Goal: Task Accomplishment & Management: Use online tool/utility

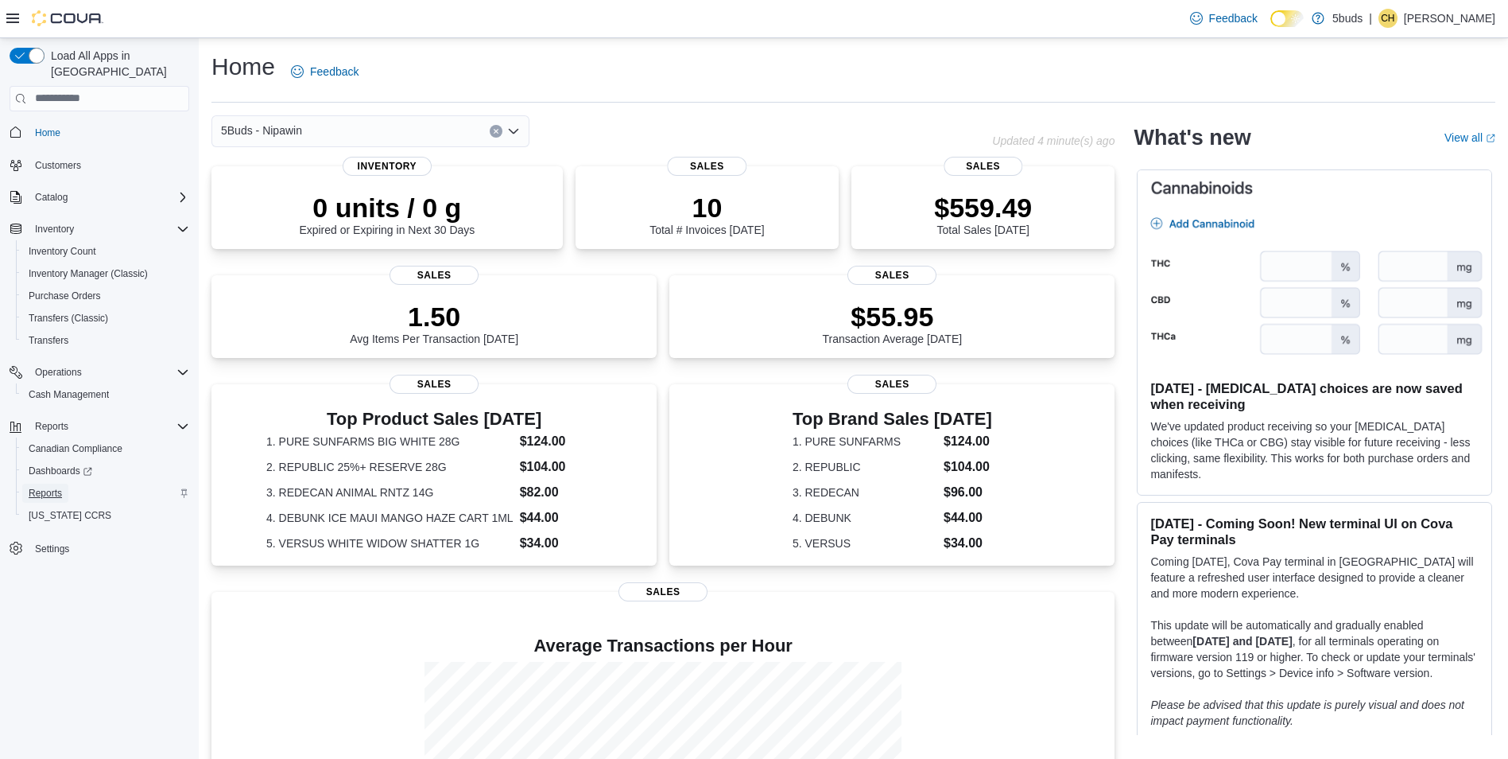
click at [54, 484] on span "Reports" at bounding box center [45, 492] width 33 height 19
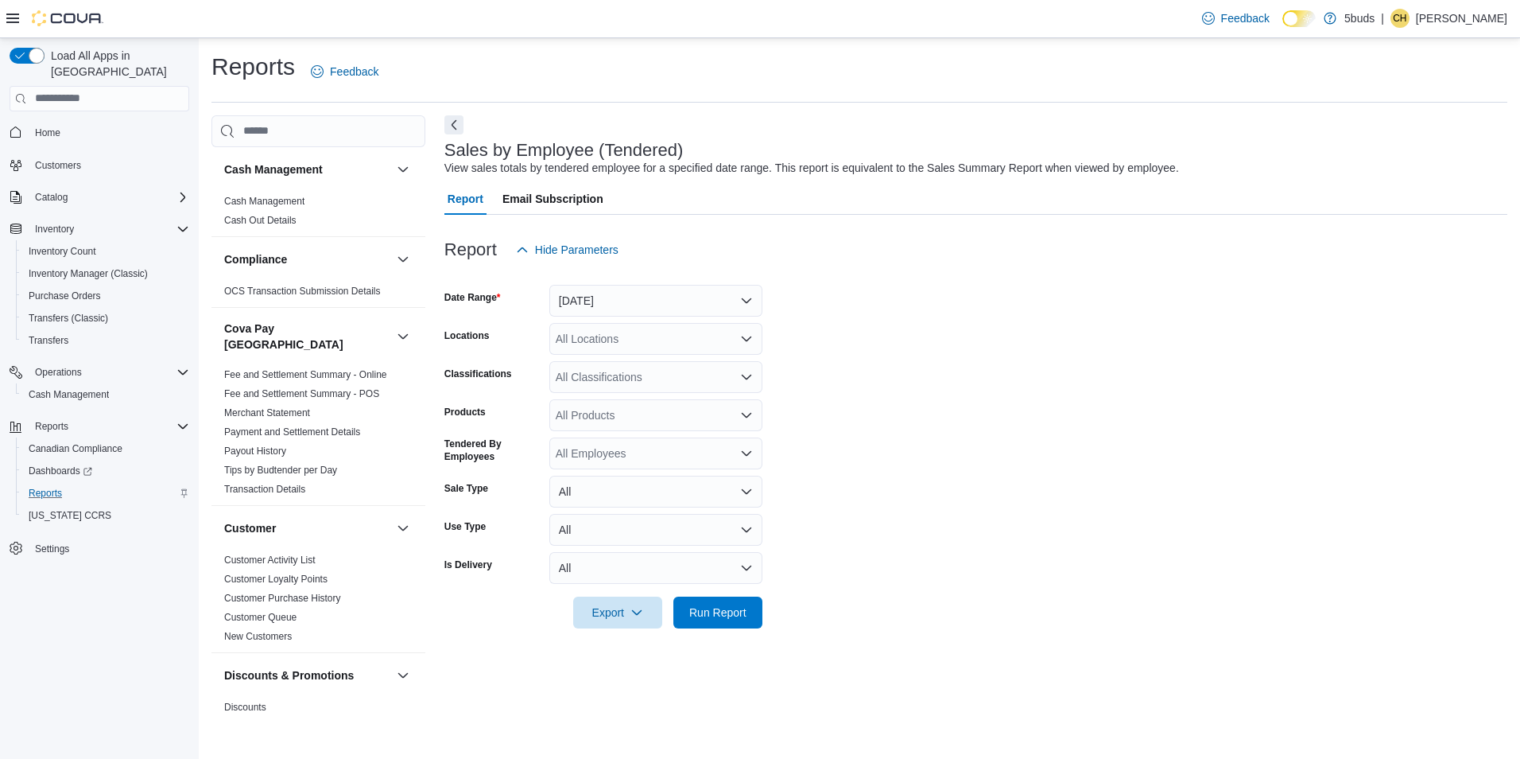
click at [748, 335] on icon "Open list of options" at bounding box center [746, 338] width 13 height 13
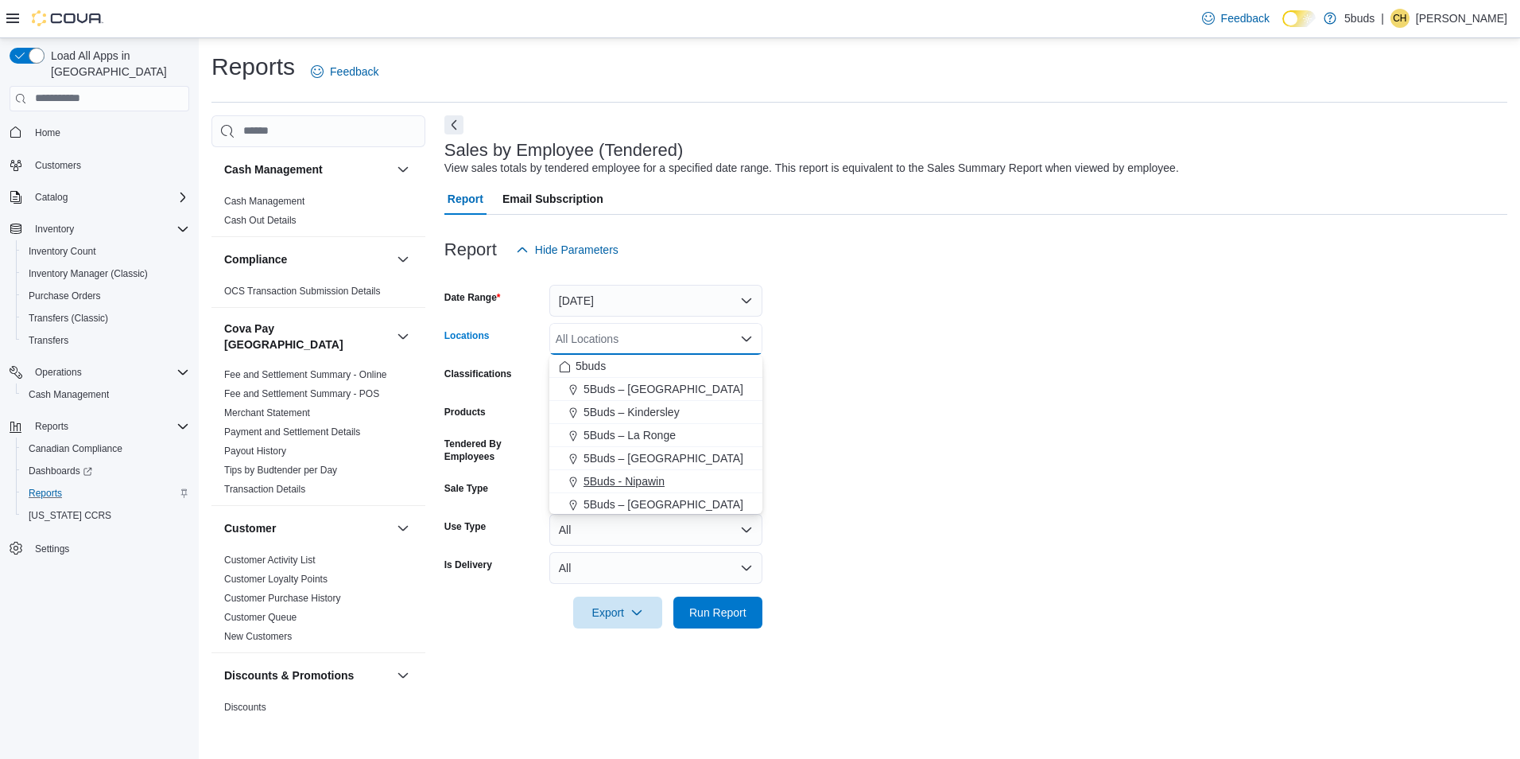
click at [664, 482] on span "5Buds - Nipawin" at bounding box center [624, 481] width 81 height 16
click at [727, 304] on button "[DATE]" at bounding box center [655, 301] width 213 height 32
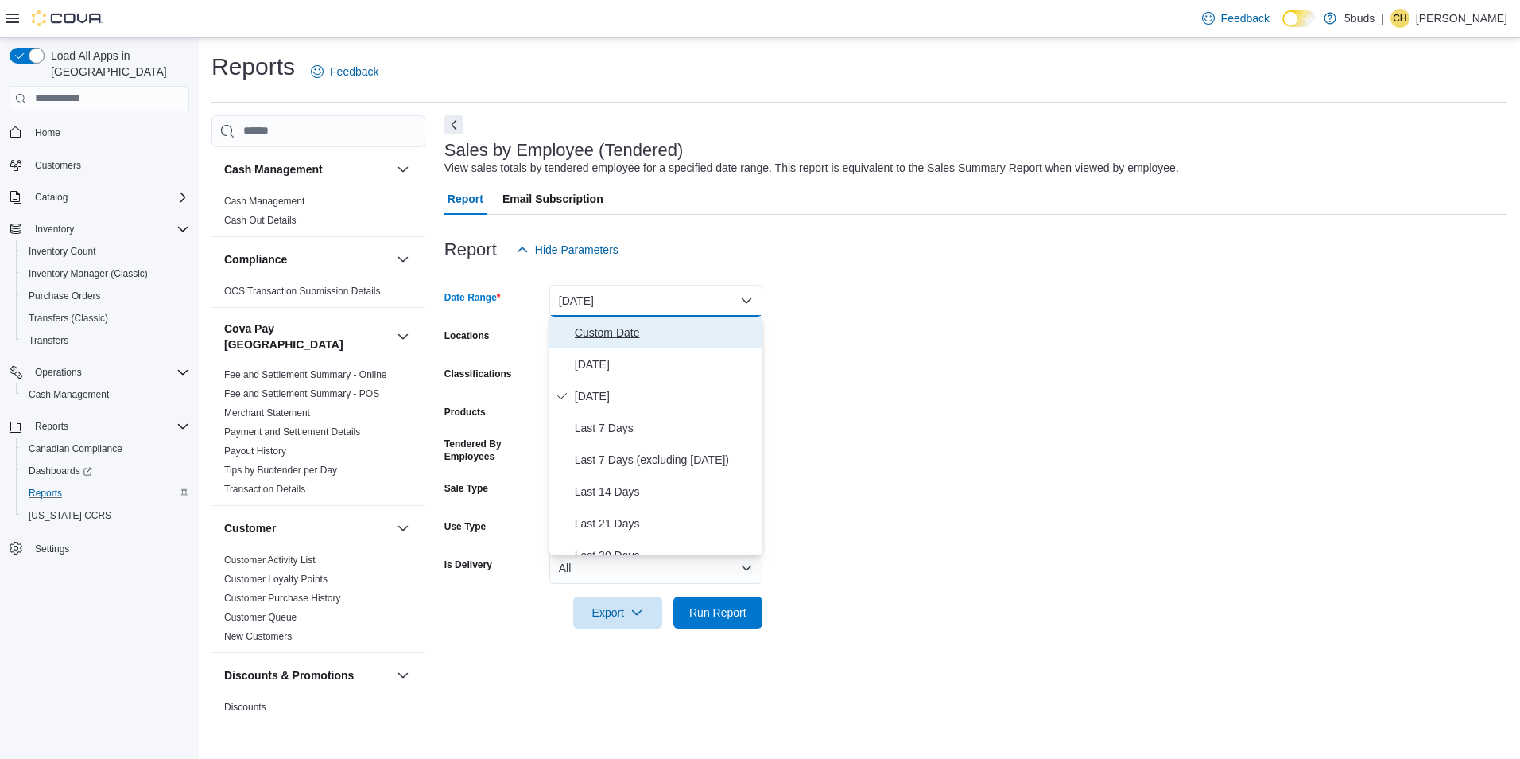
click at [658, 345] on button "Custom Date" at bounding box center [655, 332] width 213 height 32
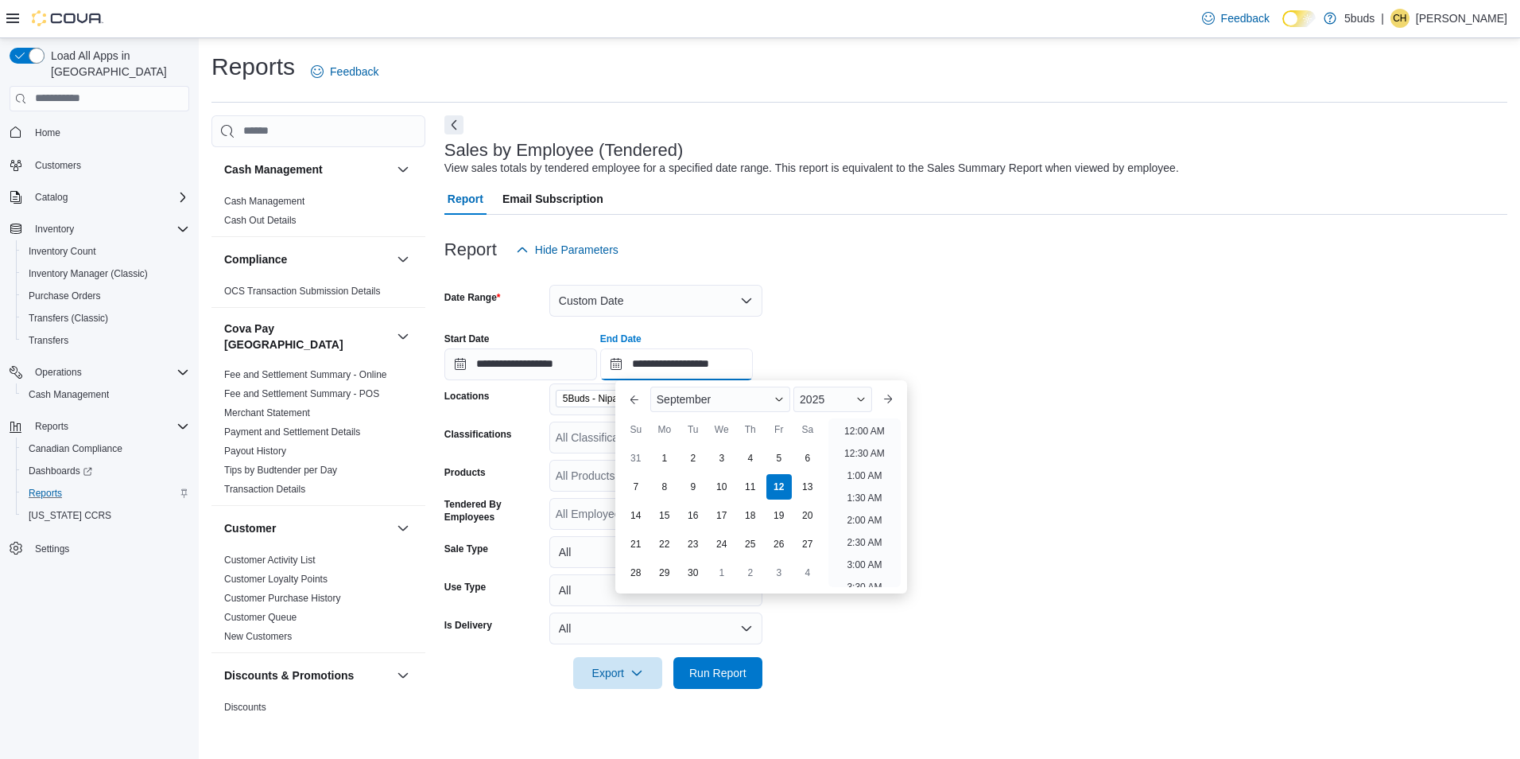
click at [753, 369] on input "**********" at bounding box center [676, 364] width 153 height 32
click at [865, 457] on li "12:00 PM" at bounding box center [864, 459] width 53 height 19
type input "**********"
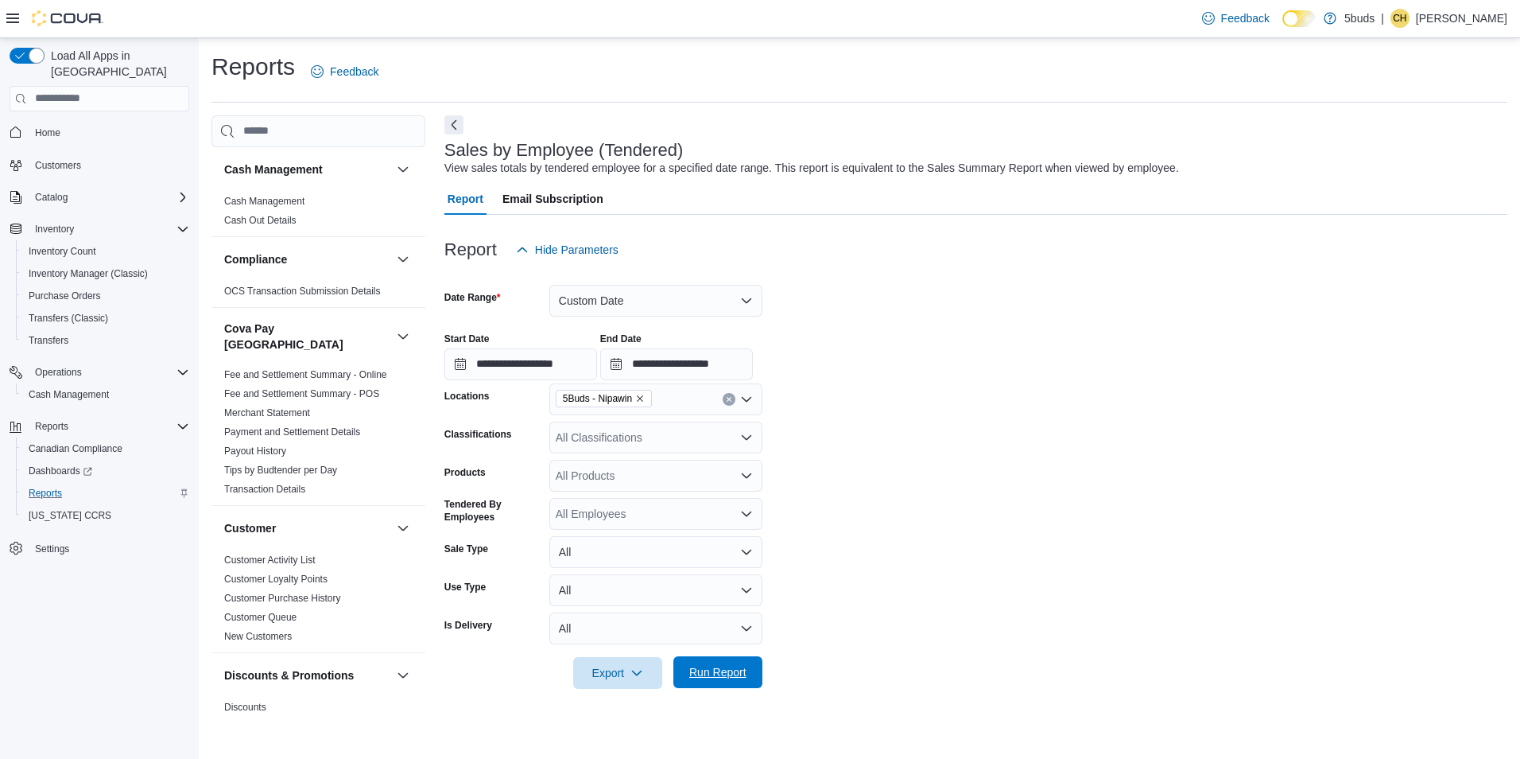
click at [754, 657] on button "Run Report" at bounding box center [718, 672] width 89 height 32
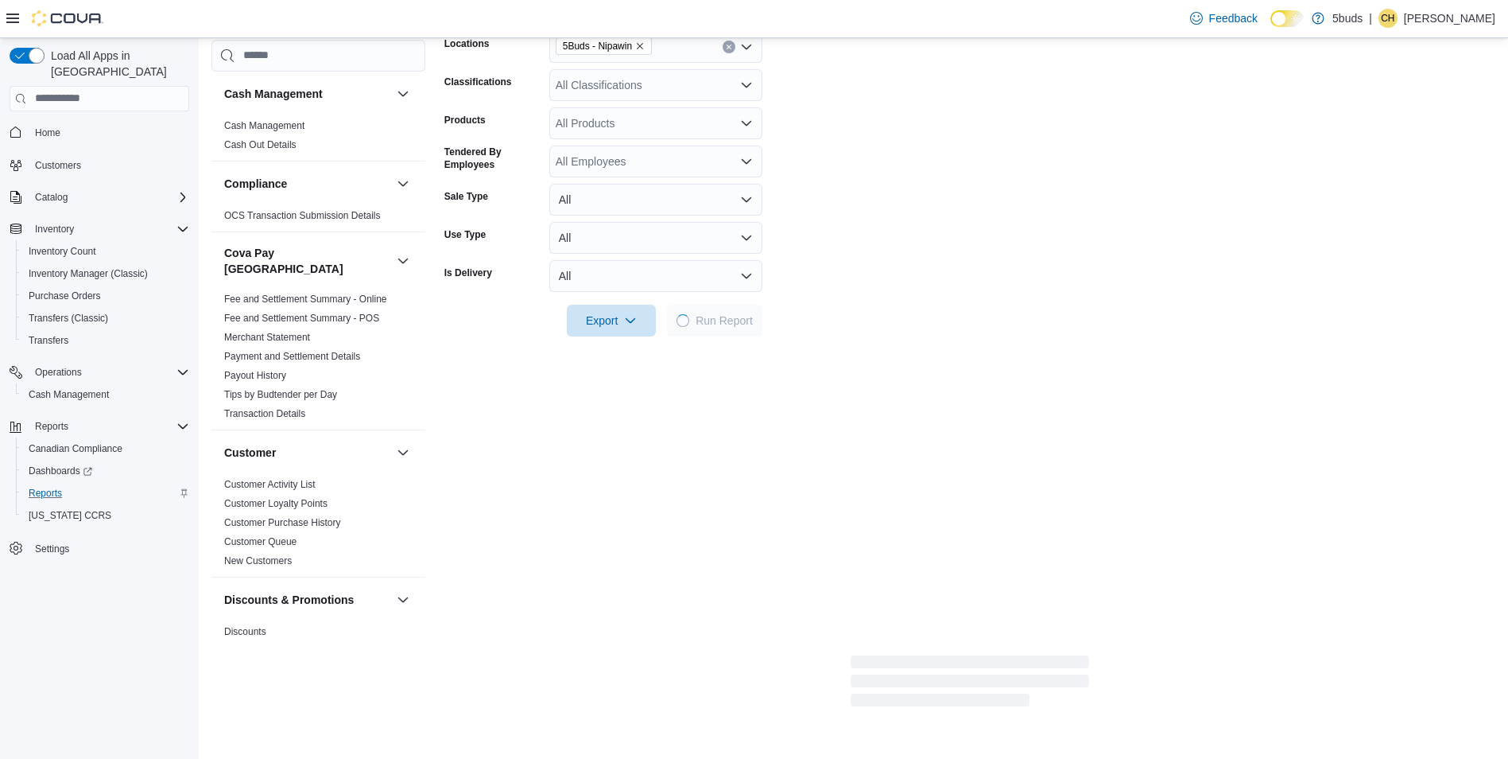
scroll to position [398, 0]
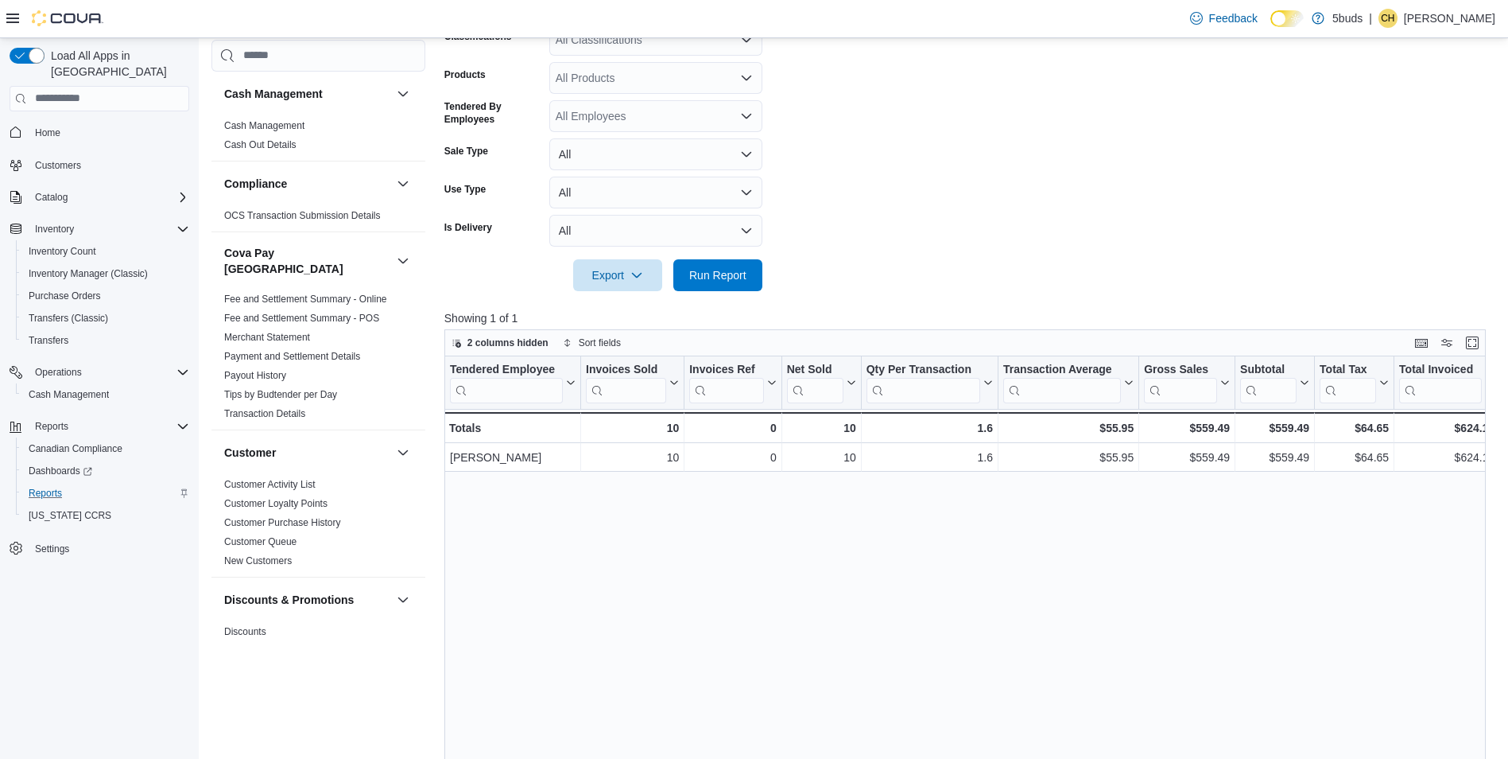
click at [72, 122] on span "Home" at bounding box center [109, 132] width 161 height 20
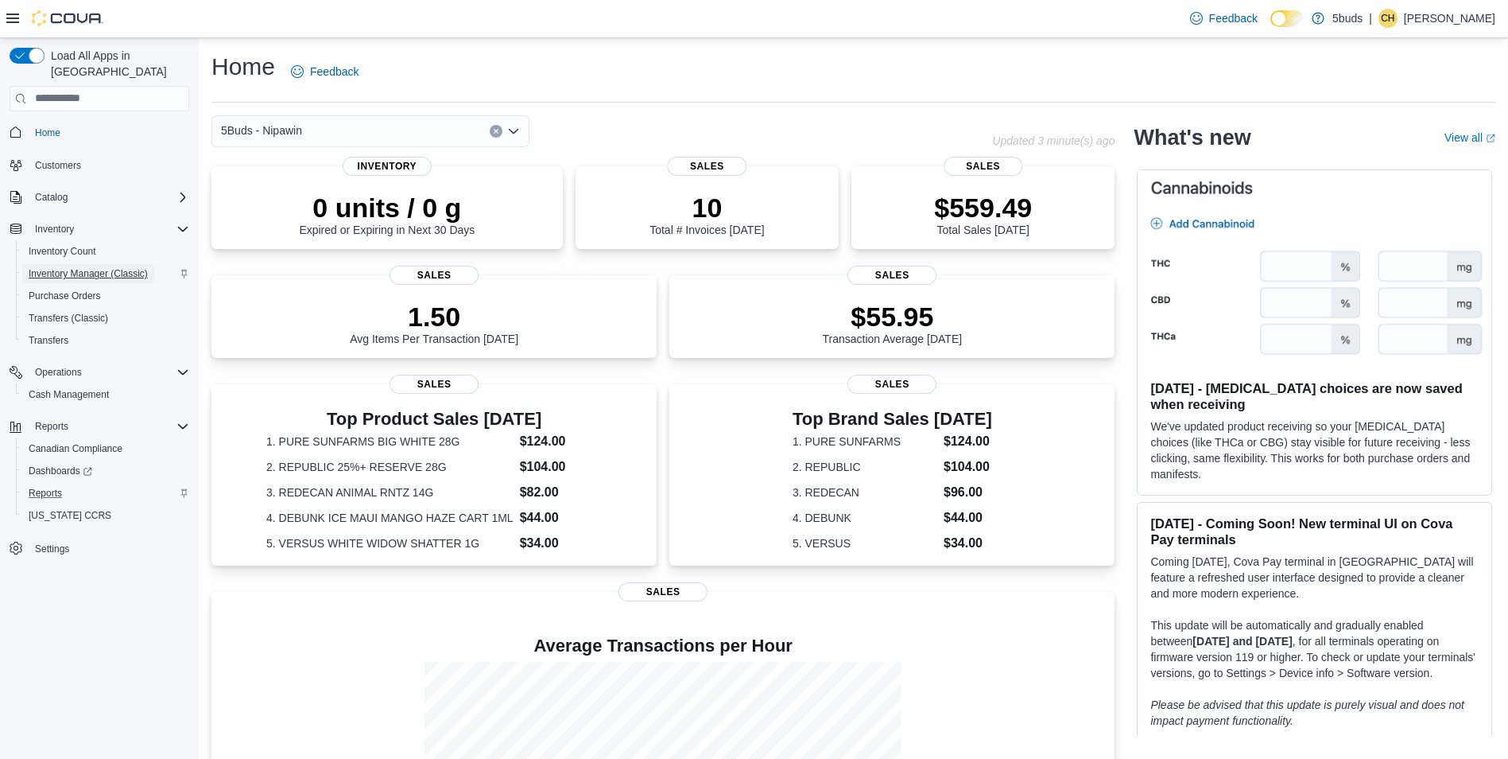
click at [70, 267] on span "Inventory Manager (Classic)" at bounding box center [88, 273] width 119 height 13
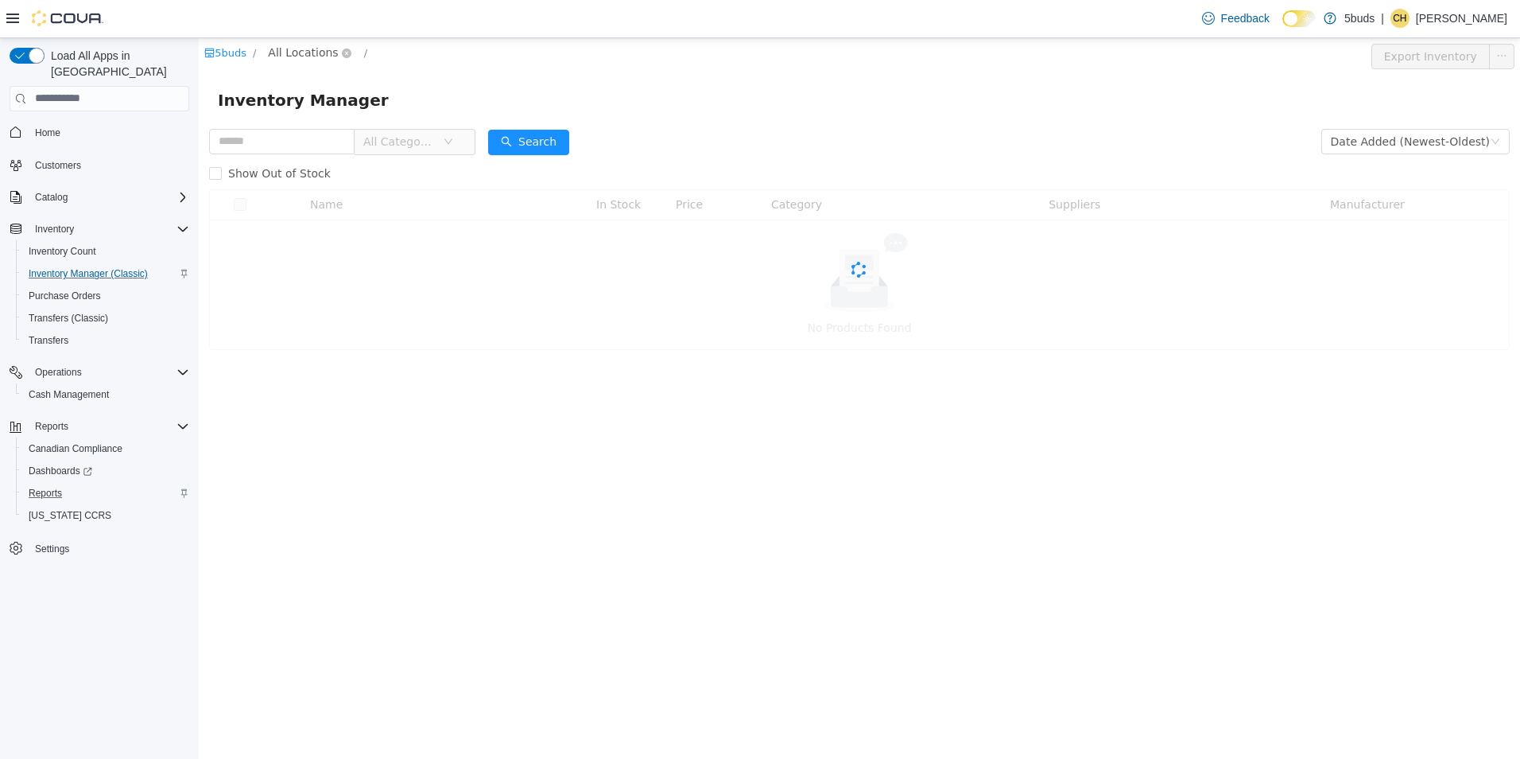
click at [296, 51] on span "All Locations" at bounding box center [303, 51] width 70 height 17
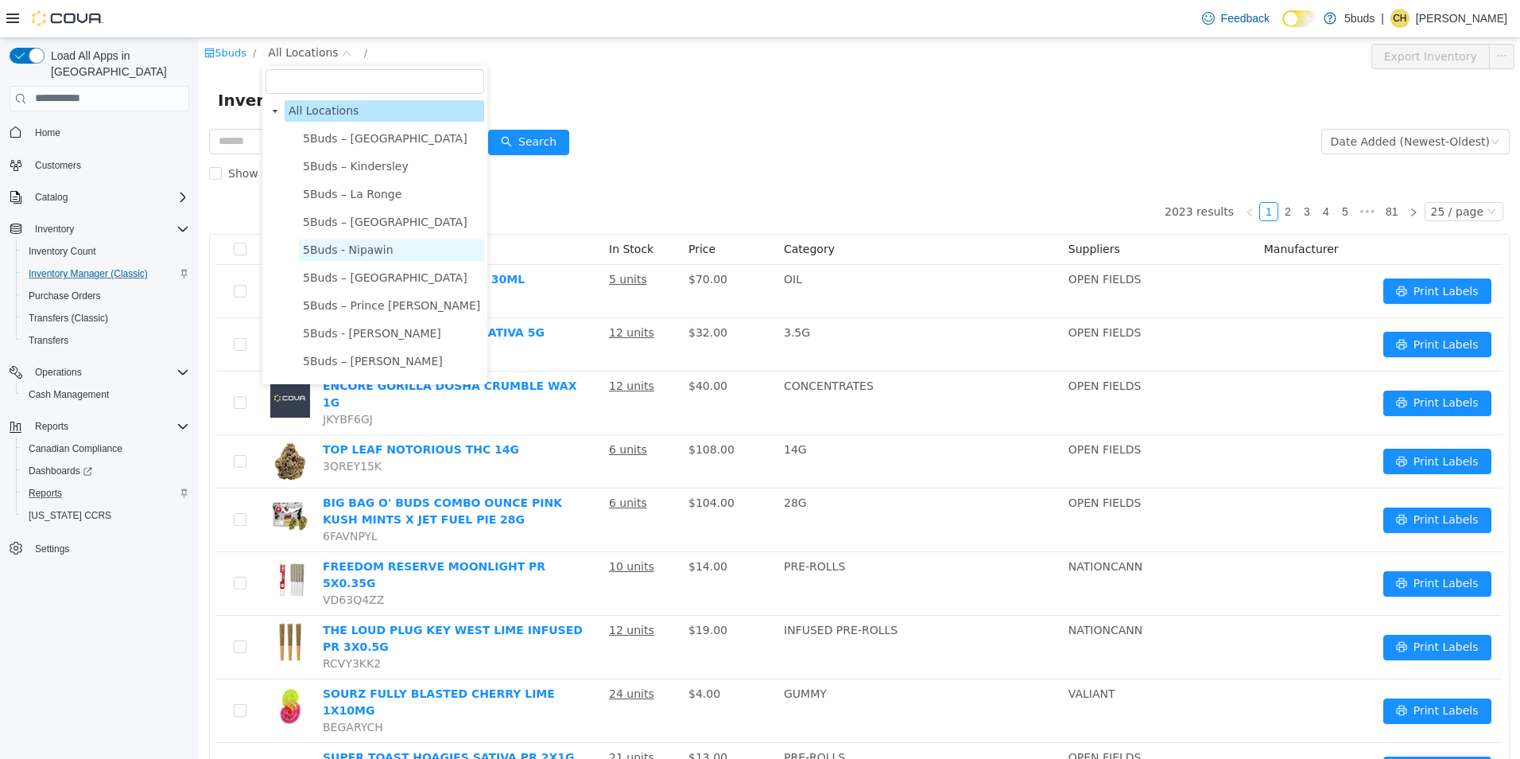
click at [374, 250] on span "5Buds - Nipawin" at bounding box center [348, 249] width 91 height 13
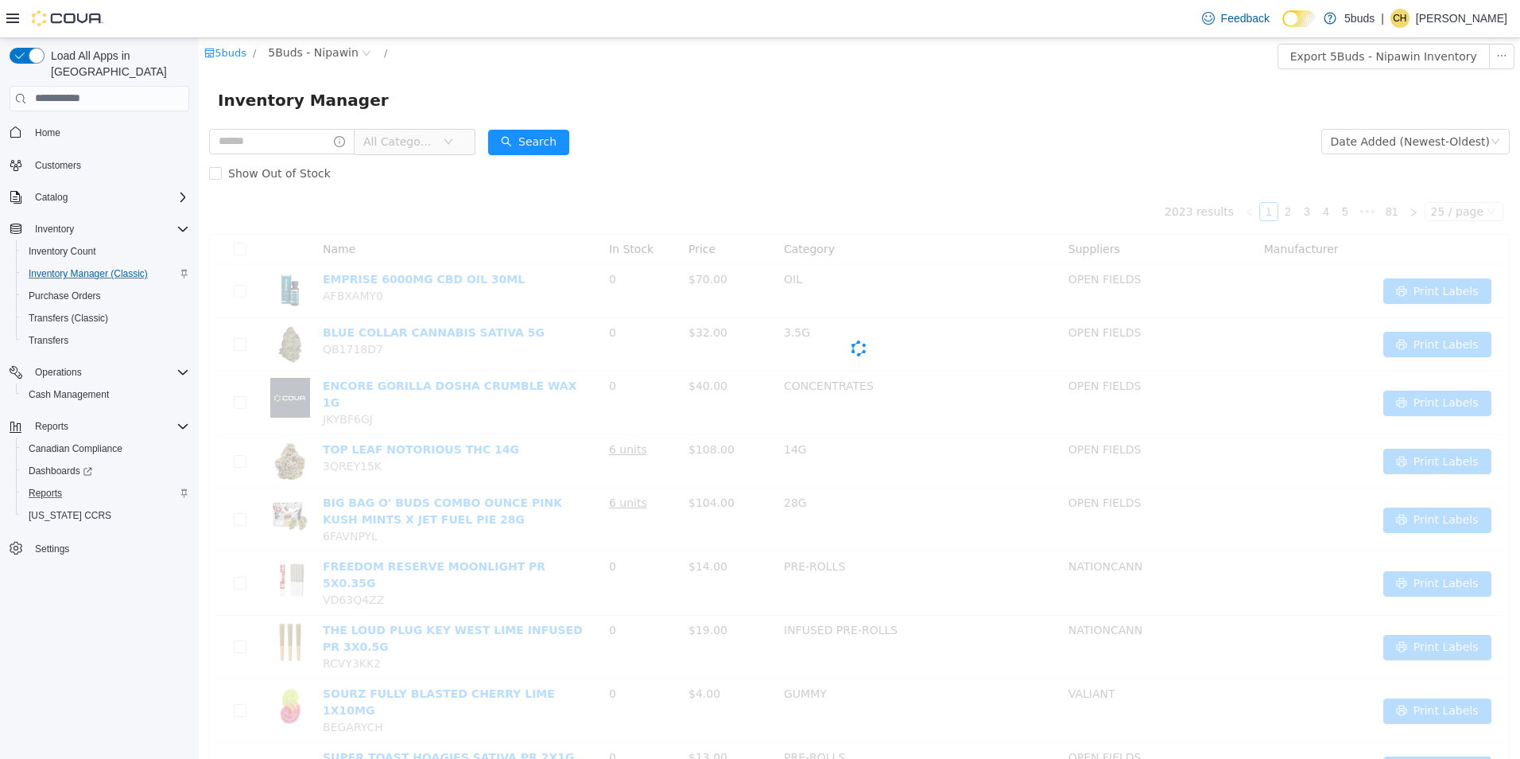
click at [710, 111] on div "Inventory Manager" at bounding box center [859, 99] width 1283 height 25
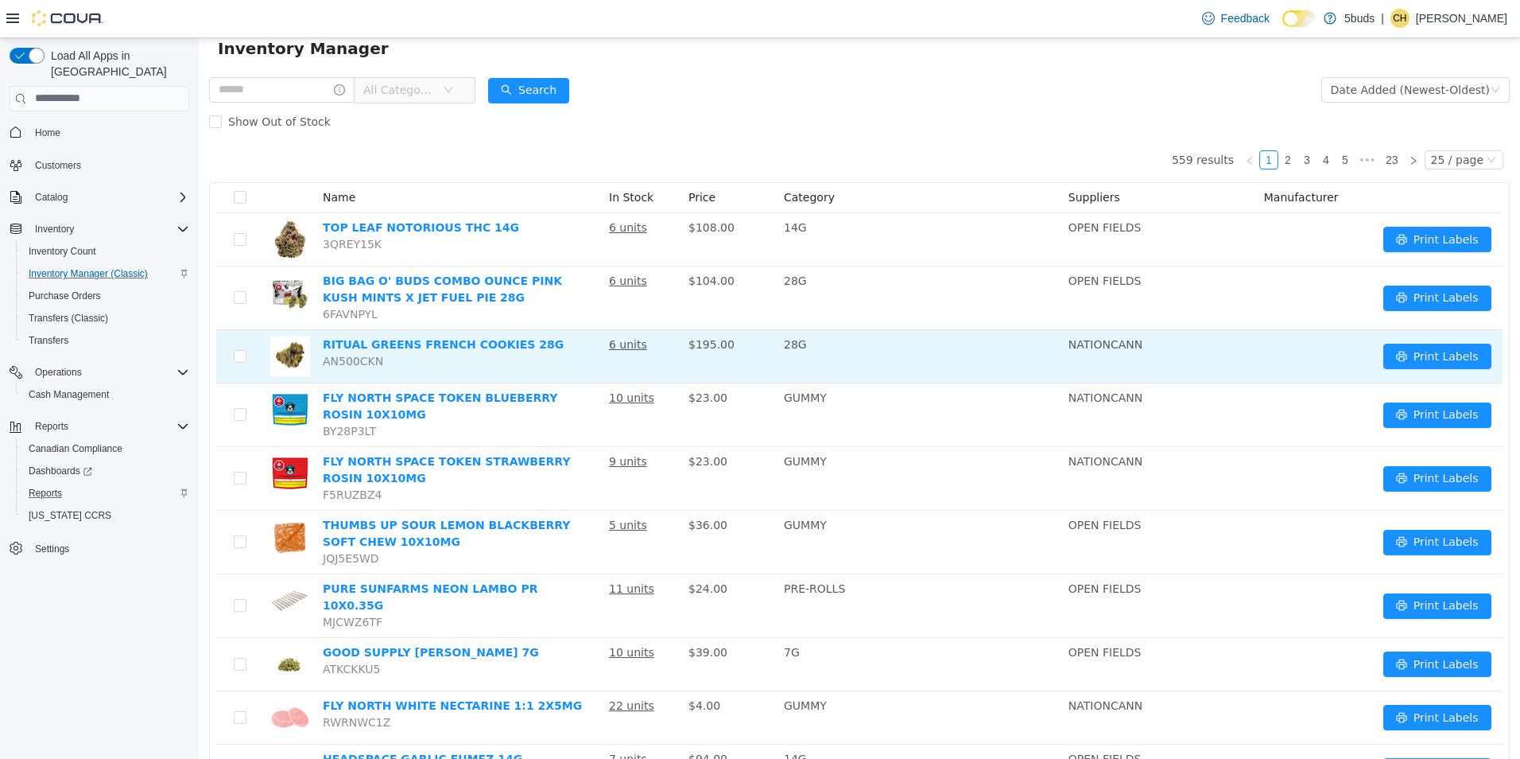
scroll to position [80, 0]
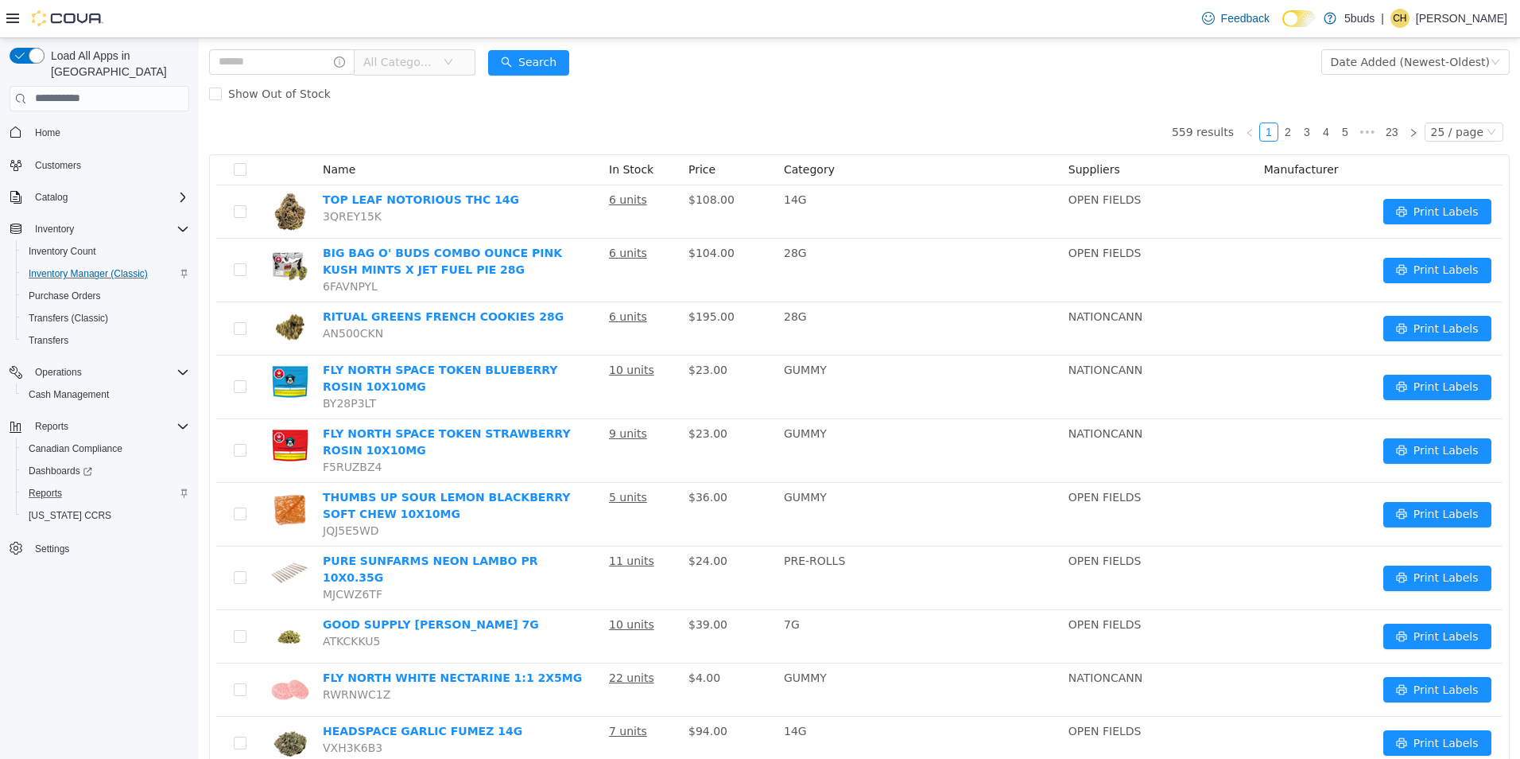
click at [463, 54] on span "All Categories" at bounding box center [408, 61] width 109 height 25
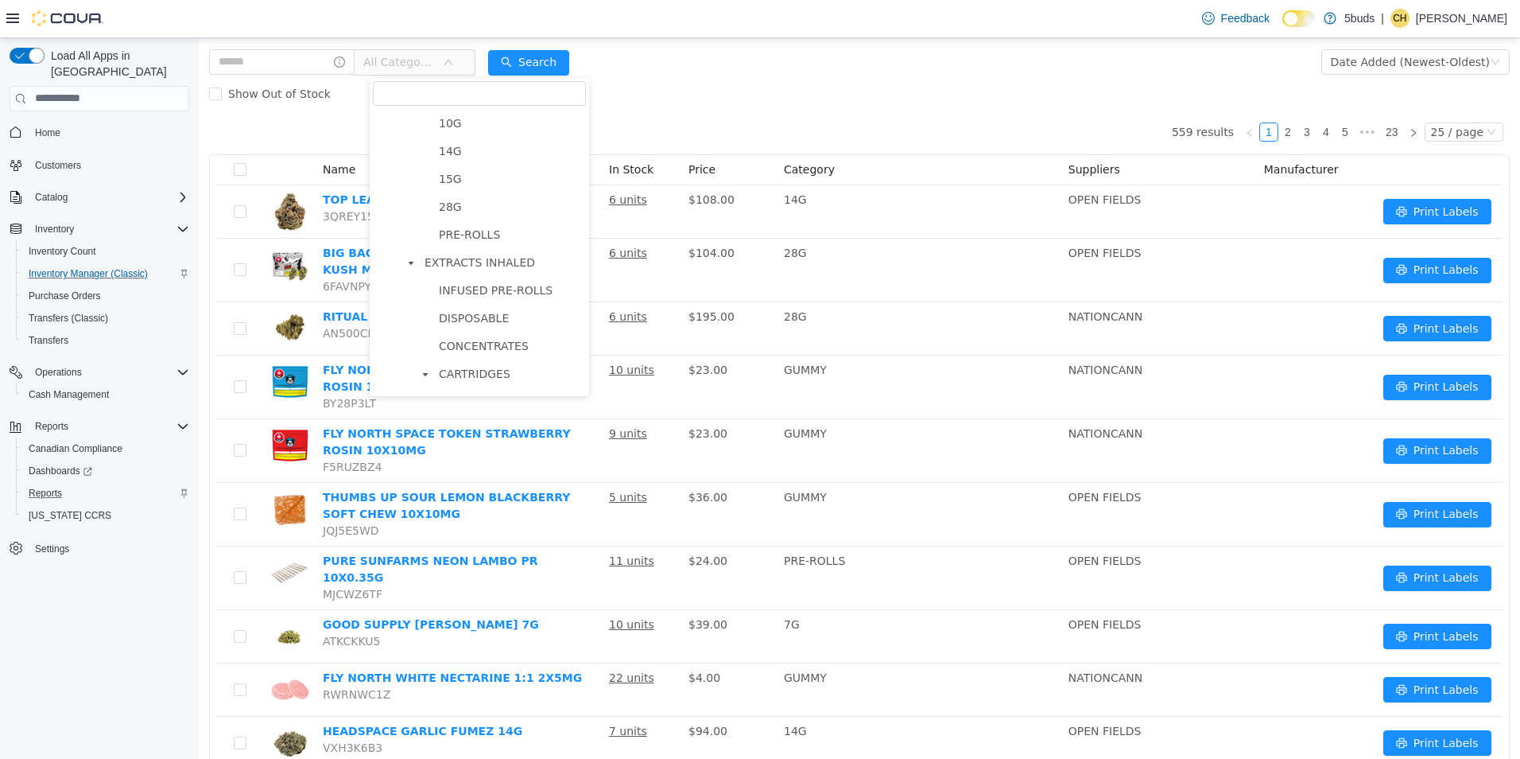
scroll to position [318, 0]
click at [485, 163] on span "PRE-ROLLS" at bounding box center [469, 165] width 61 height 13
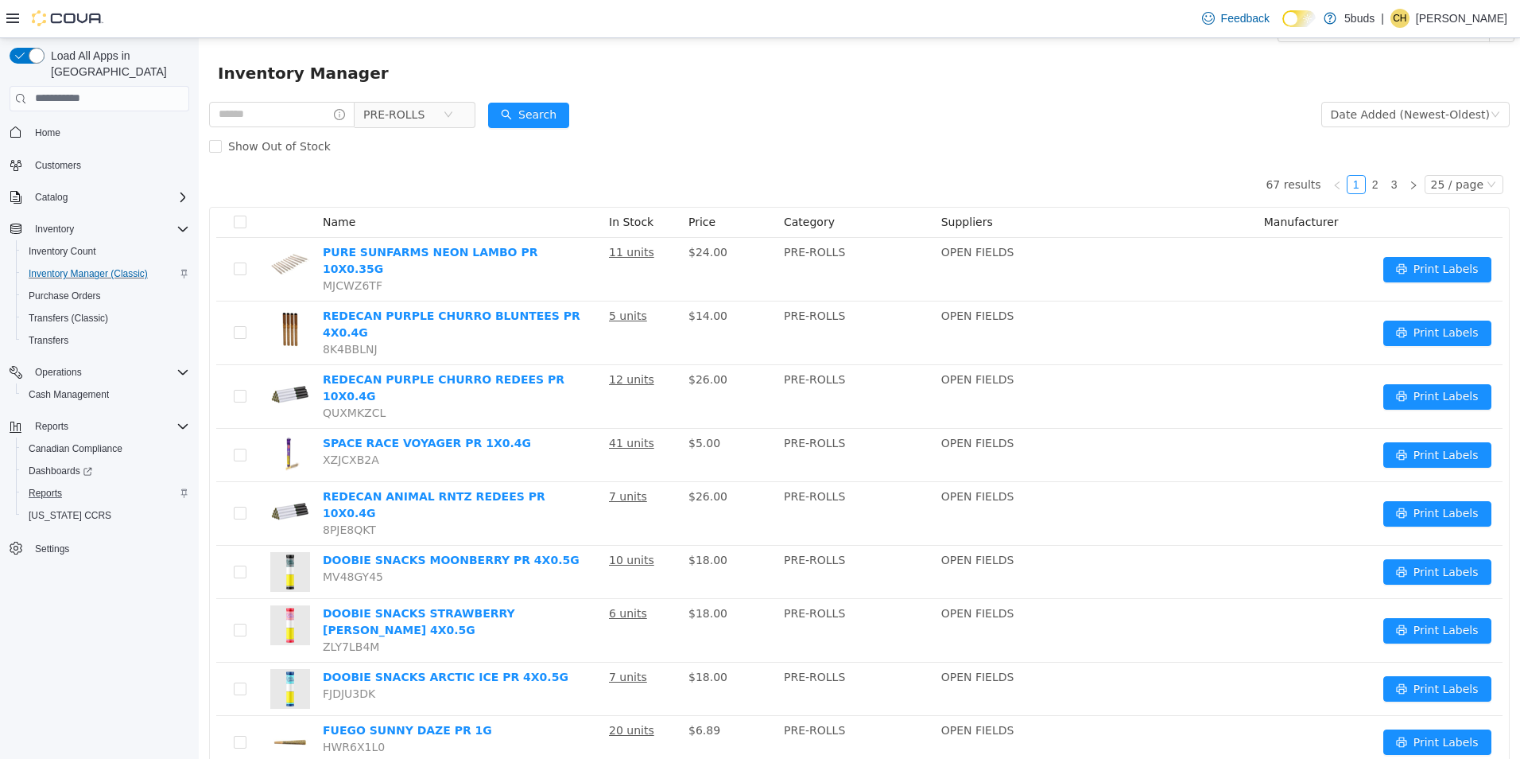
scroll to position [0, 0]
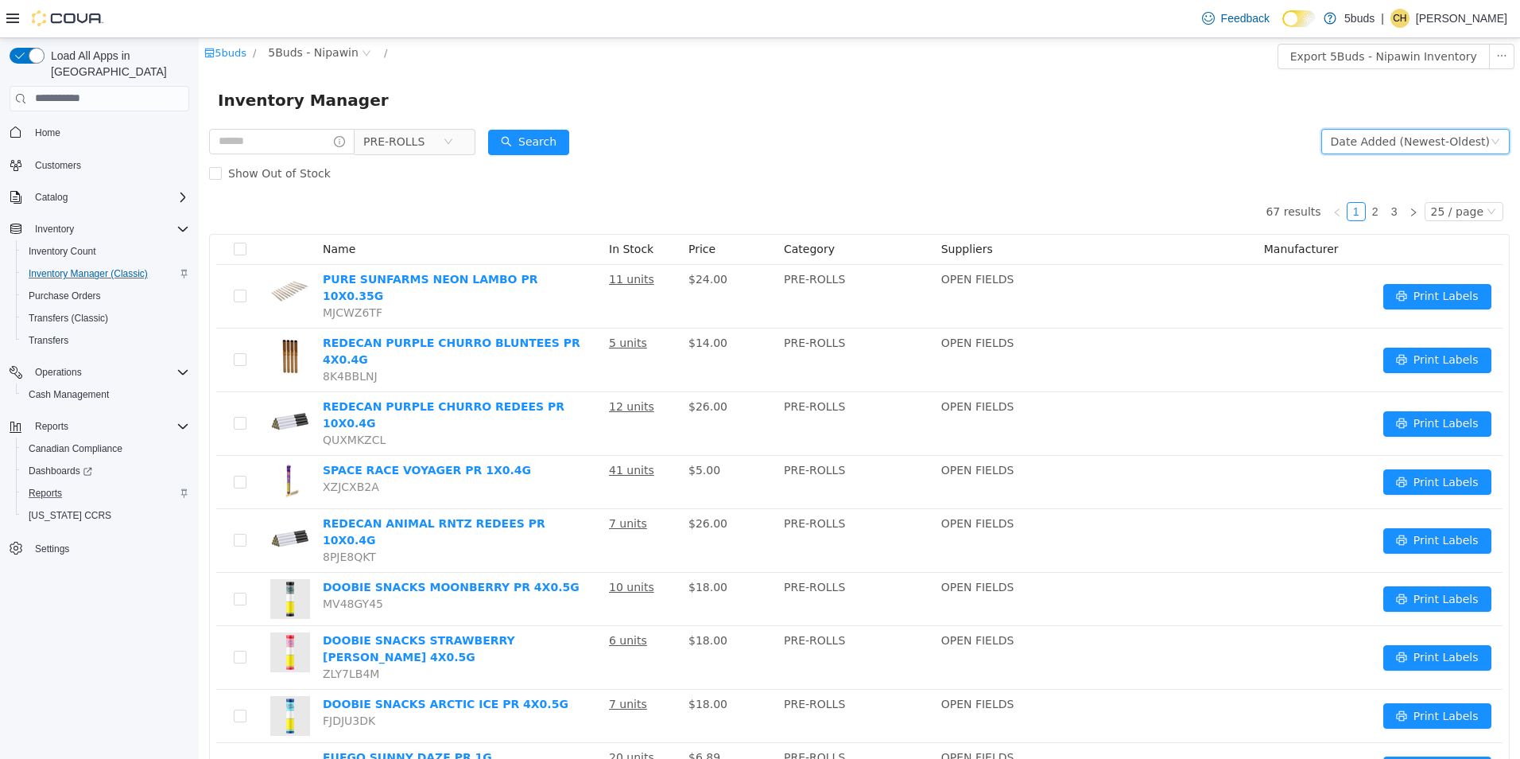
click at [1489, 142] on div "Date Added (Newest-Oldest)" at bounding box center [1416, 140] width 188 height 25
click at [1164, 146] on form "PRE-ROLLS Date Added (Newest-Oldest) Search Show Out of Stock" at bounding box center [859, 157] width 1301 height 64
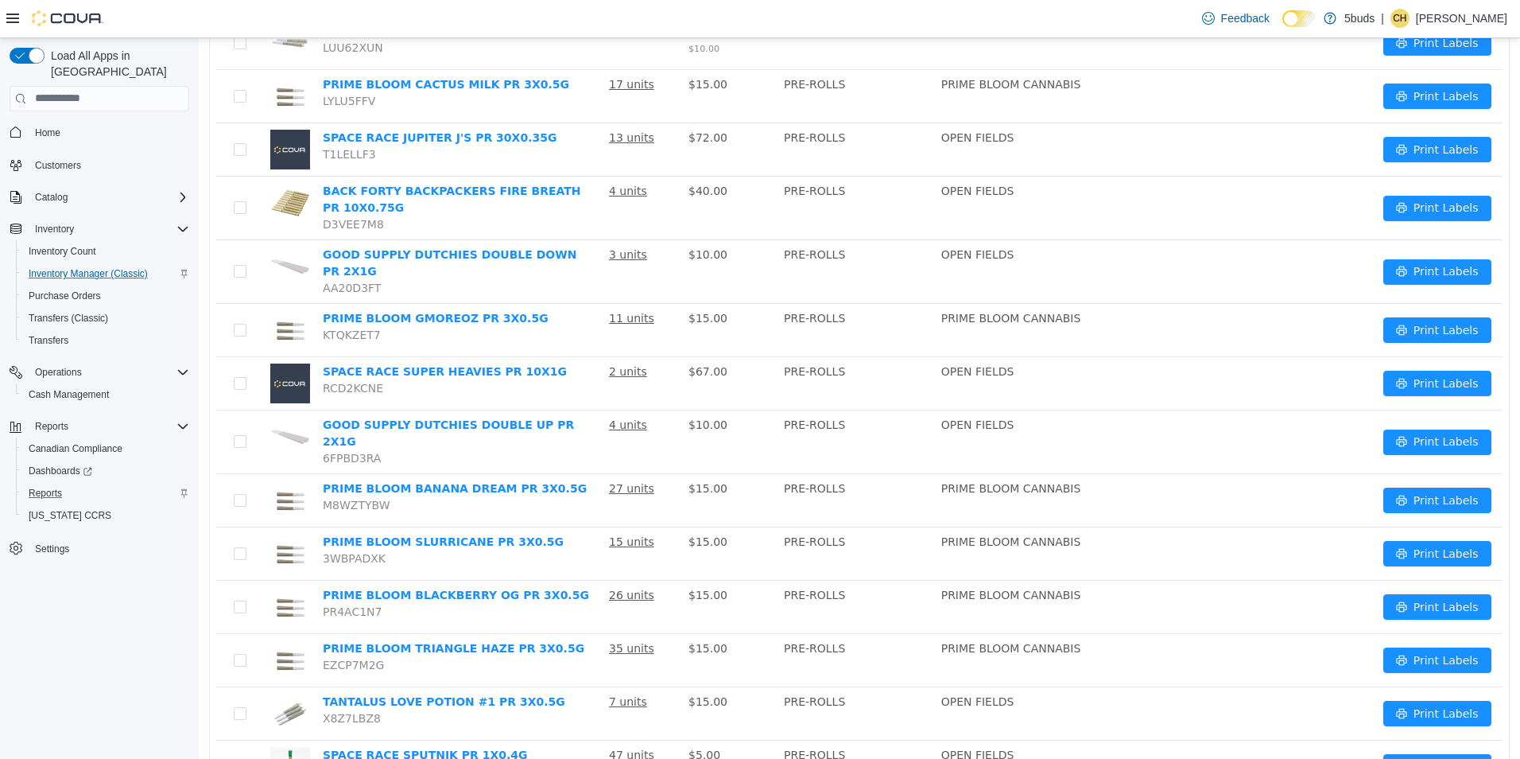
scroll to position [894, 0]
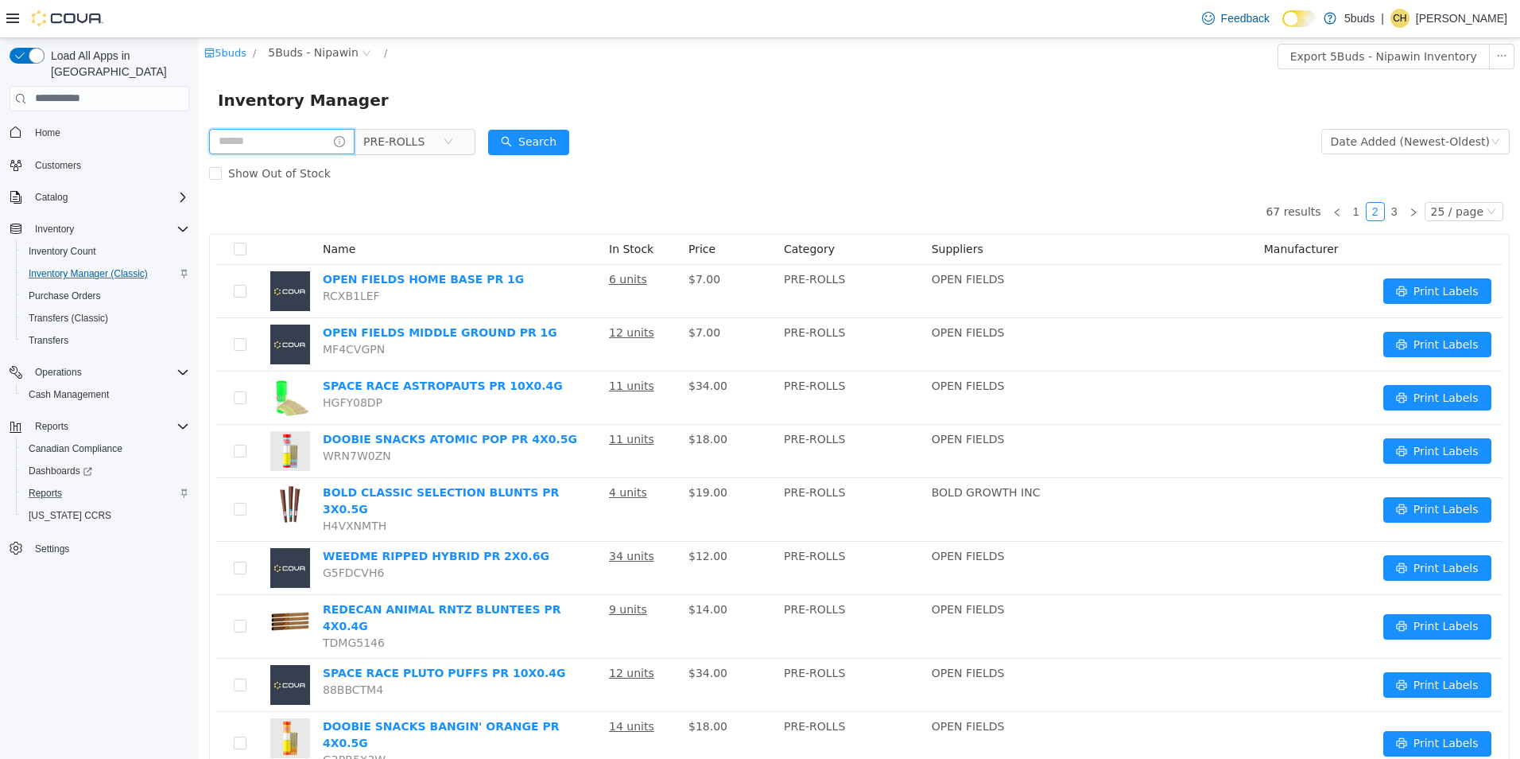
click at [314, 140] on input "text" at bounding box center [282, 140] width 146 height 25
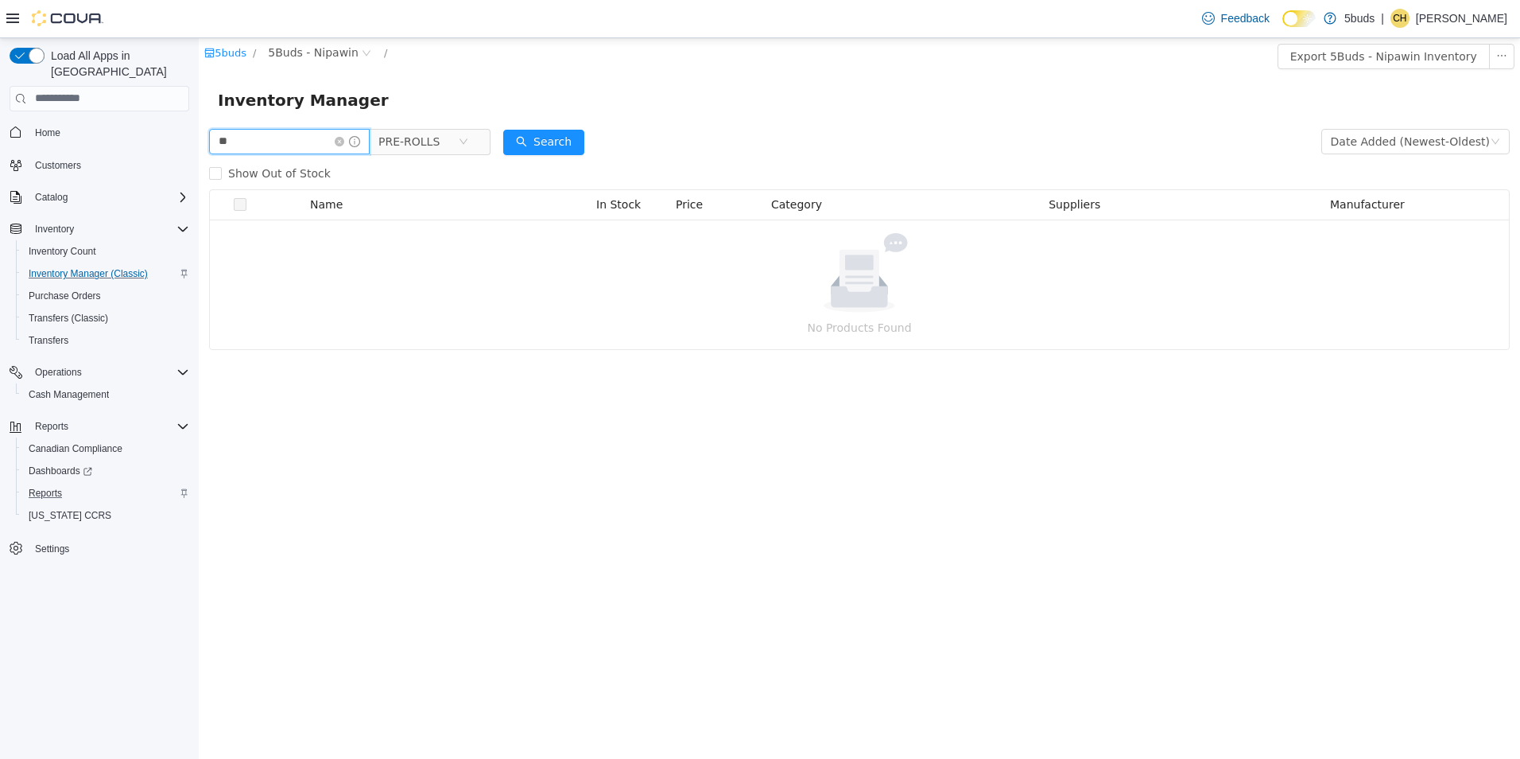
type input "*"
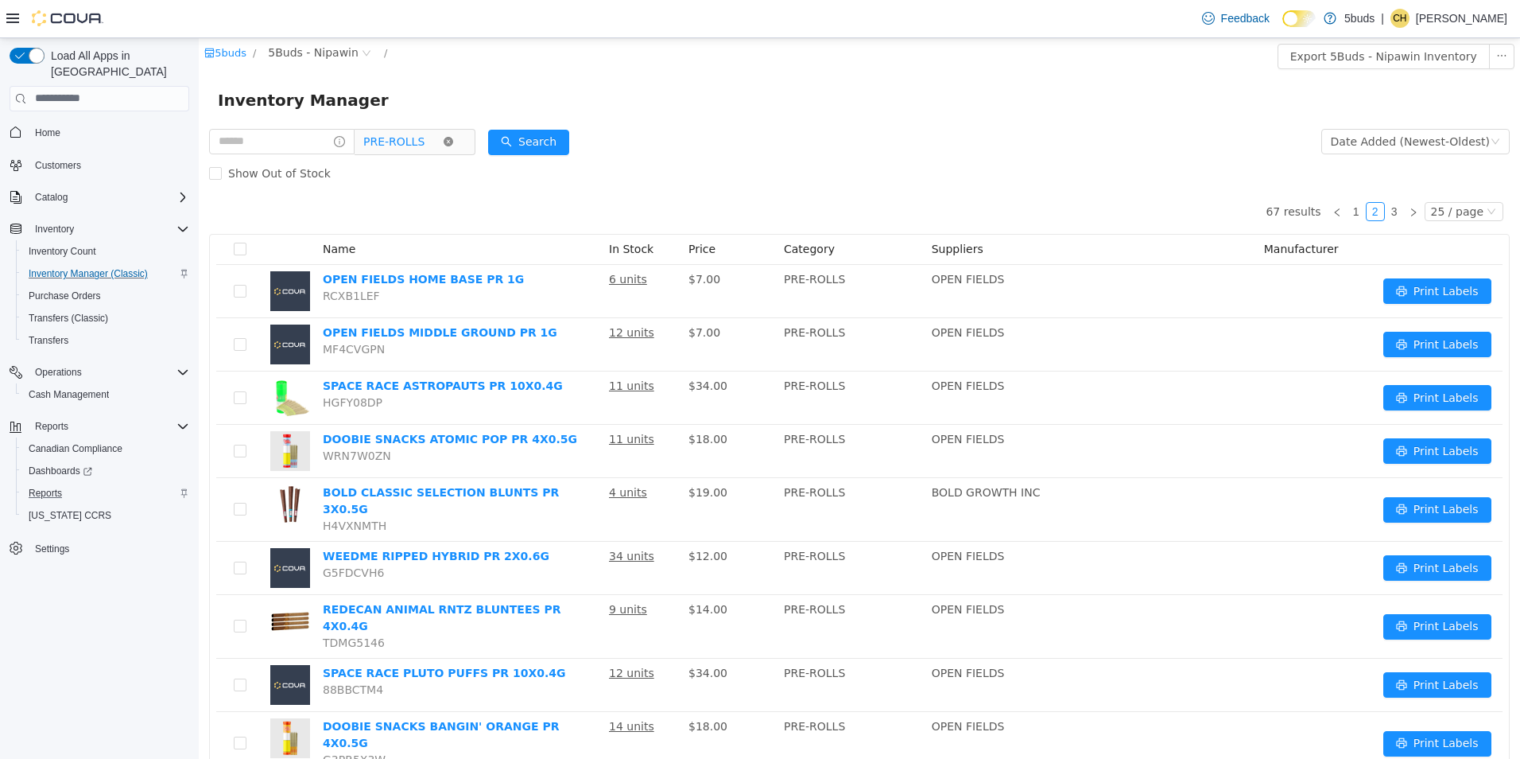
click at [453, 142] on icon "icon: close-circle" at bounding box center [449, 141] width 10 height 10
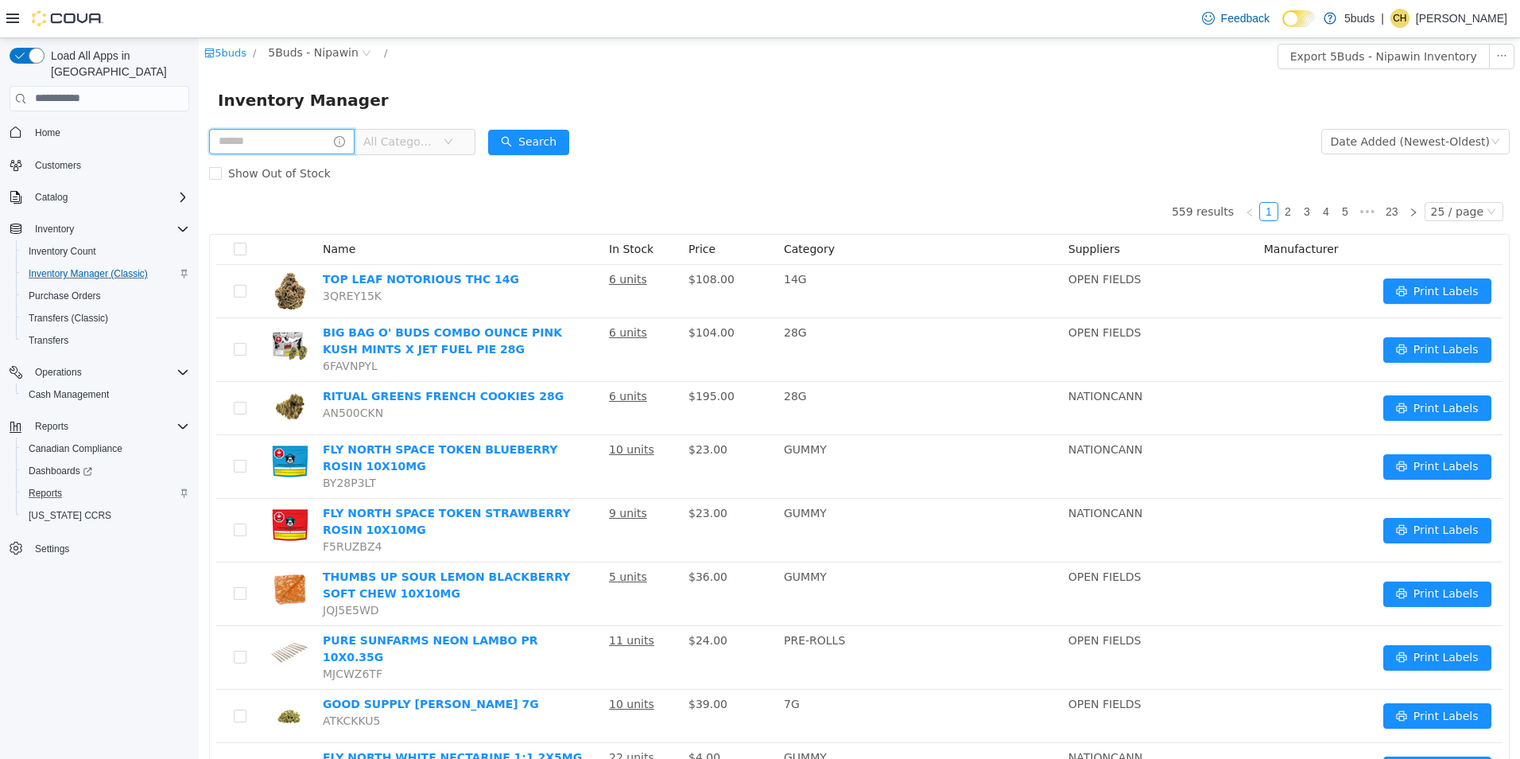
click at [293, 141] on input "text" at bounding box center [282, 140] width 146 height 25
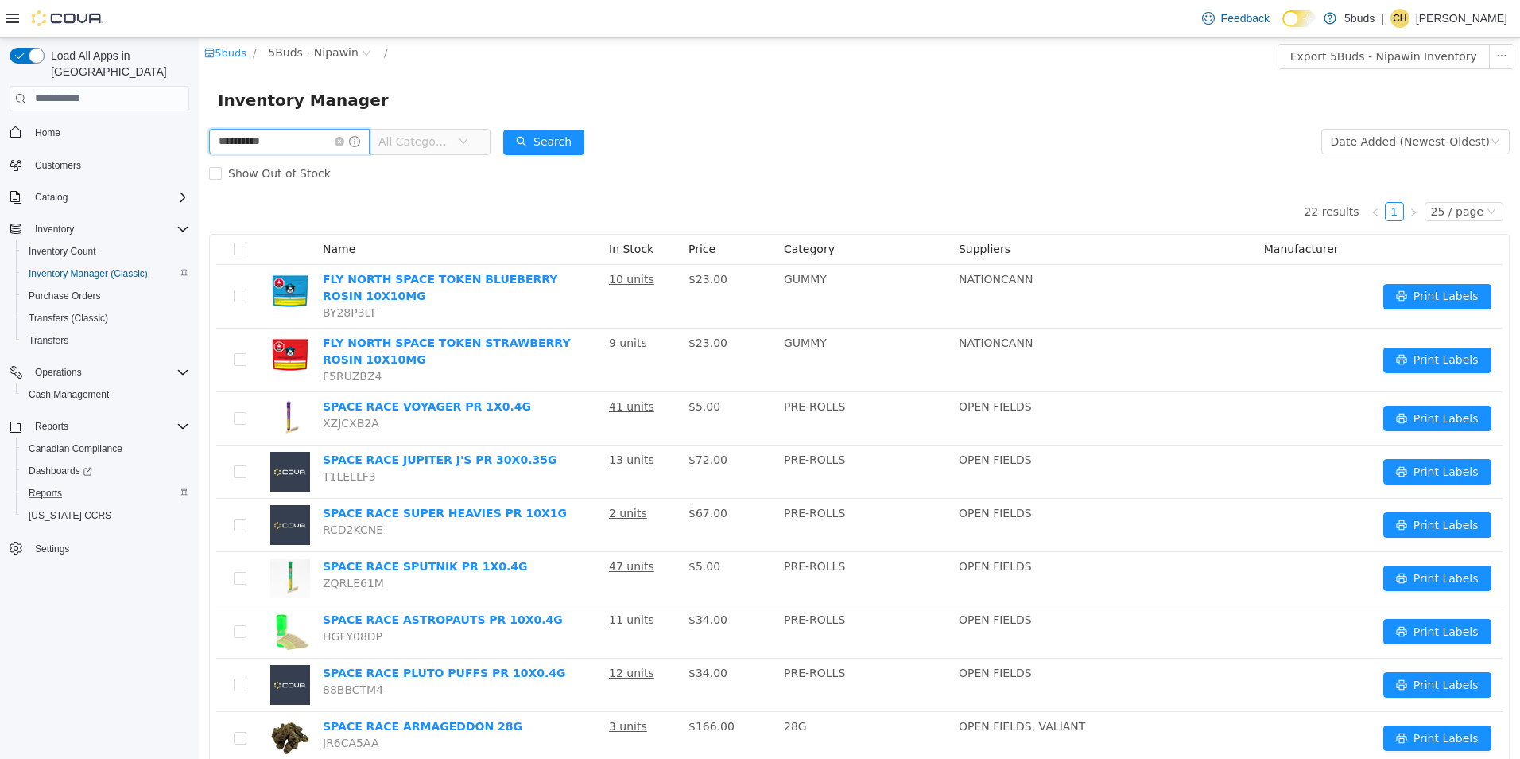
type input "**********"
click at [344, 141] on icon "icon: close-circle" at bounding box center [340, 141] width 10 height 10
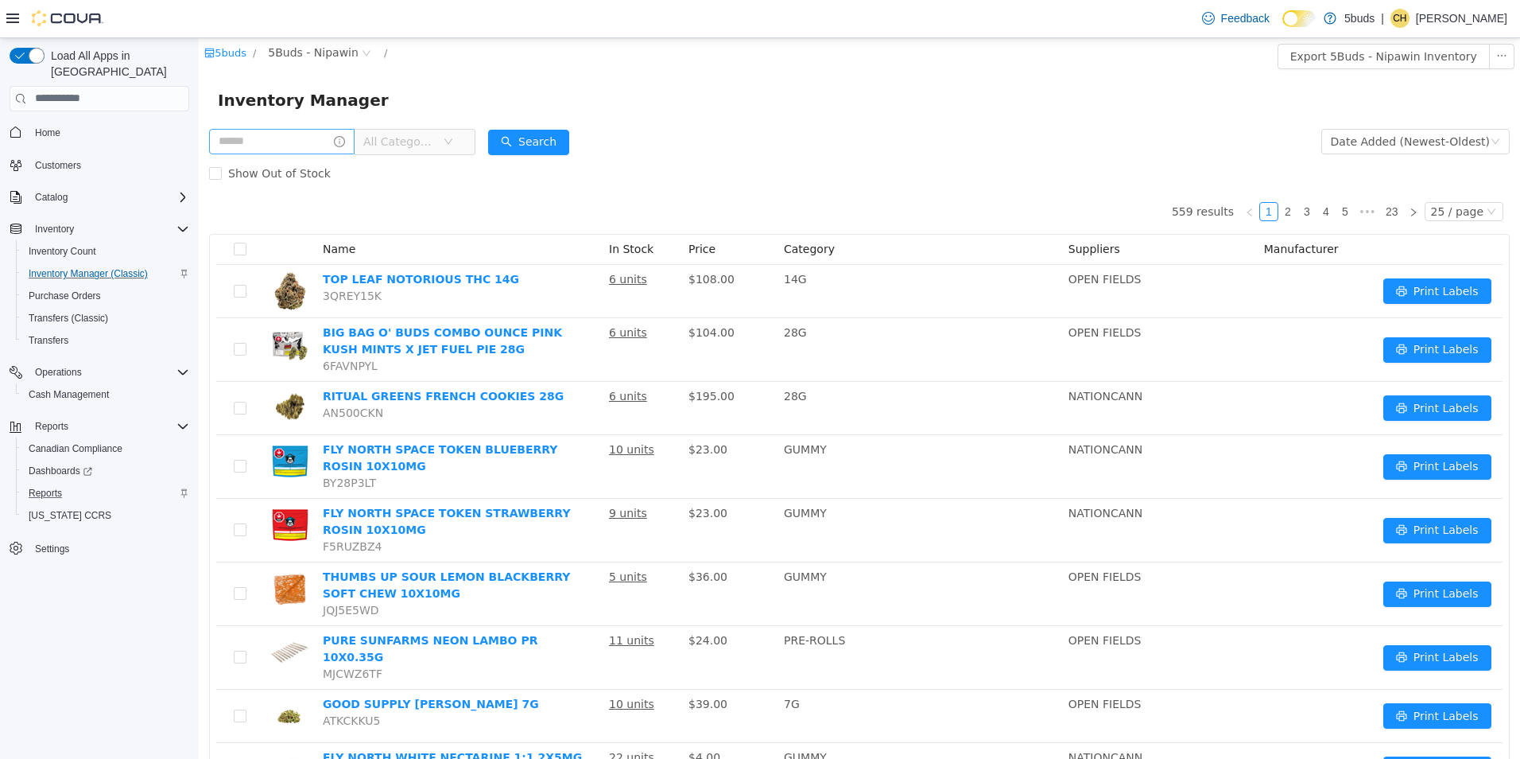
click at [429, 94] on div "Inventory Manager" at bounding box center [859, 99] width 1283 height 25
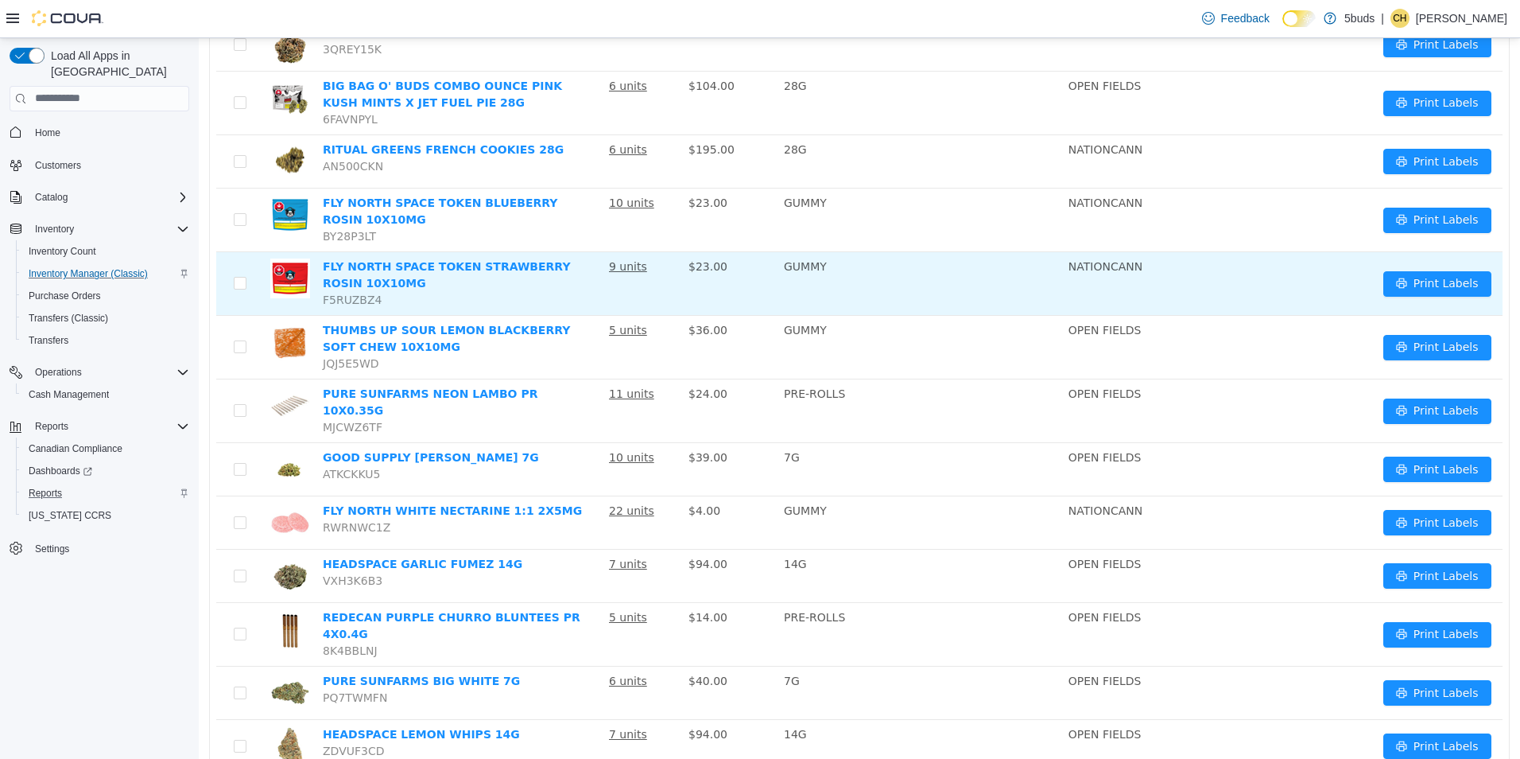
scroll to position [318, 0]
